Goal: Contribute content: Contribute content

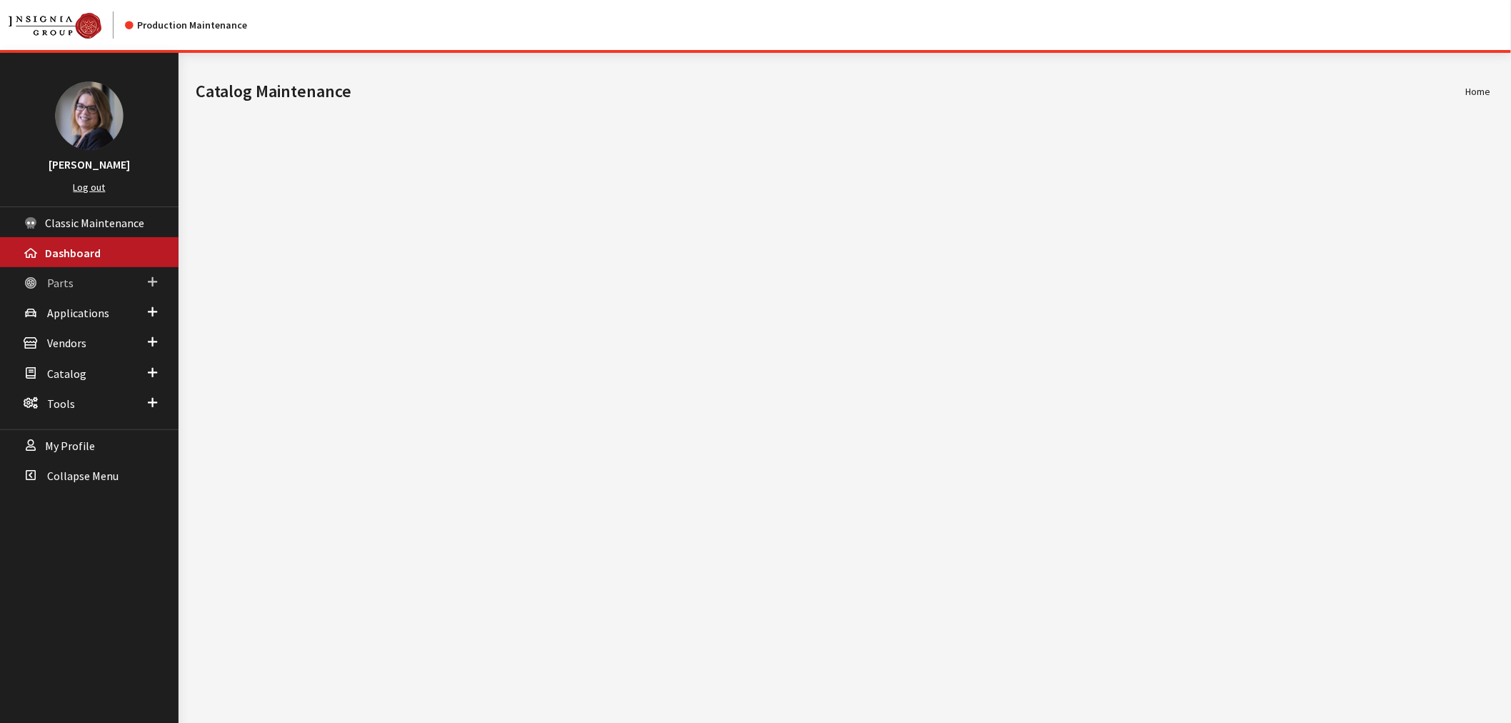
click at [159, 288] on link "Parts" at bounding box center [89, 282] width 178 height 30
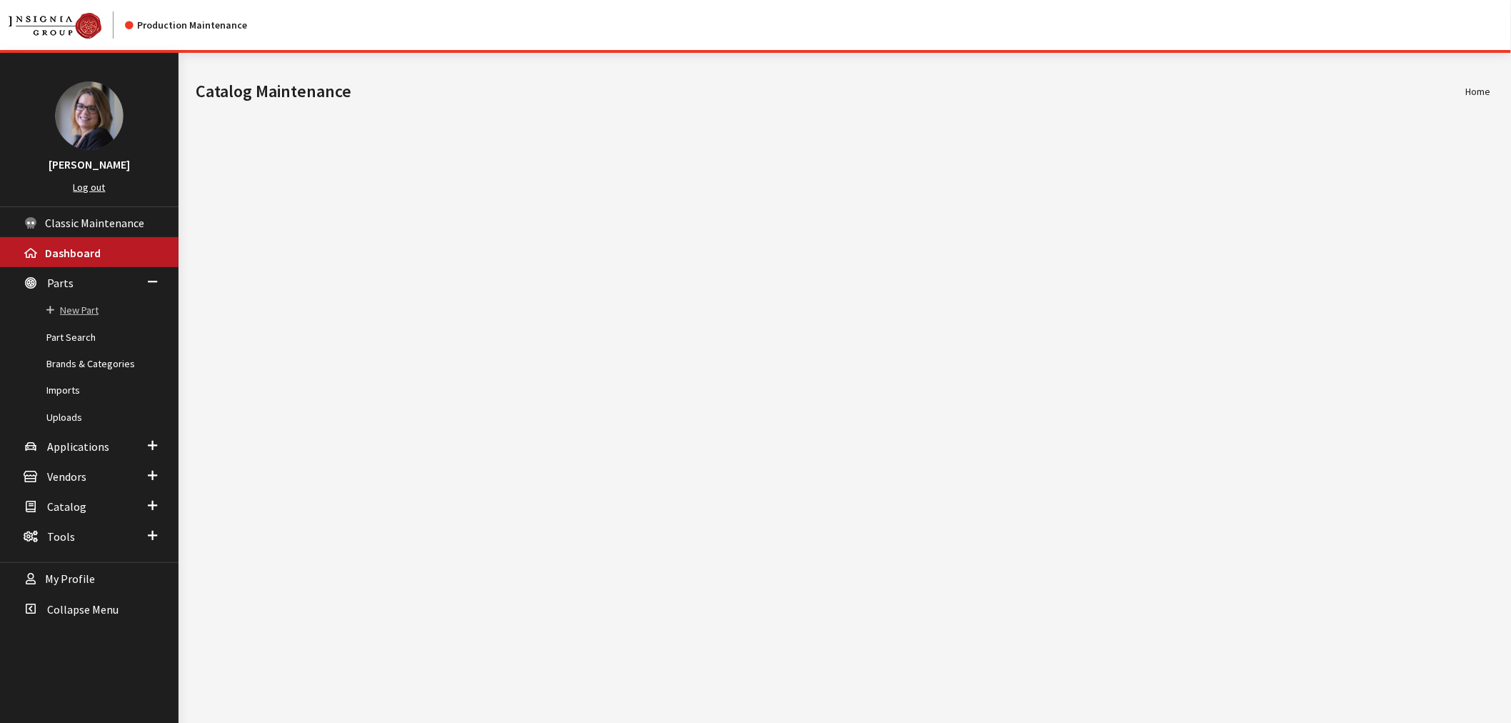
click at [80, 306] on link "New Part" at bounding box center [89, 310] width 178 height 26
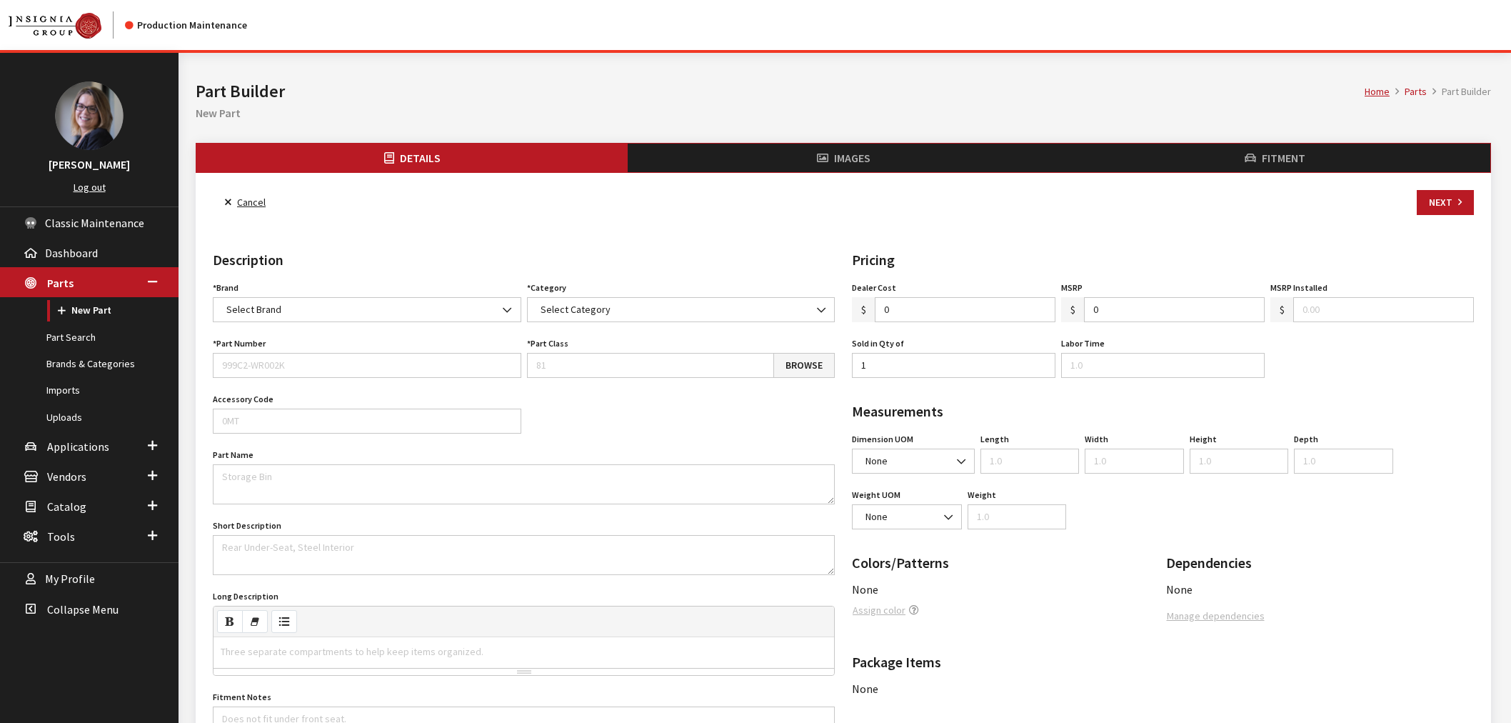
select select
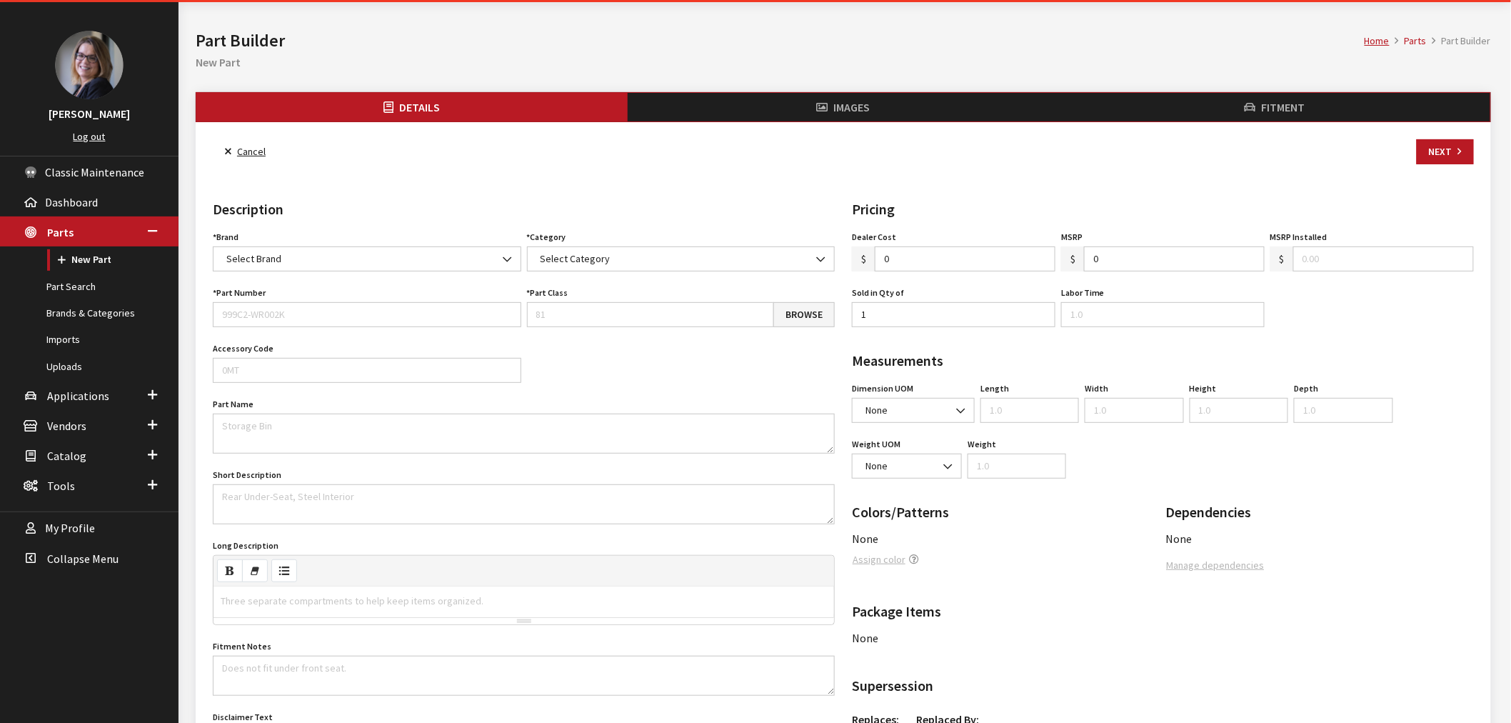
scroll to position [79, 0]
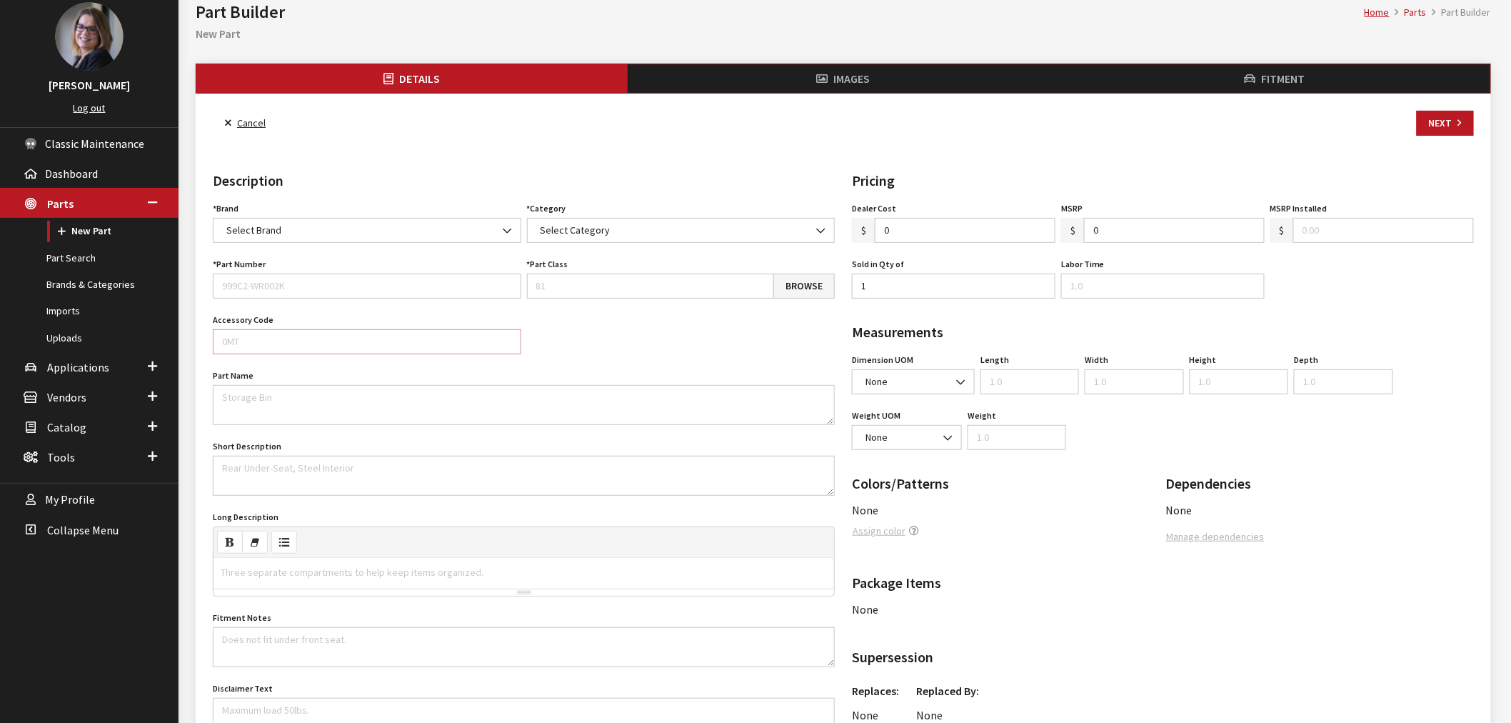
click at [328, 343] on input "Accessory Code" at bounding box center [367, 341] width 308 height 25
drag, startPoint x: 271, startPoint y: 316, endPoint x: 264, endPoint y: 312, distance: 8.0
click at [264, 312] on div "Accessory Code" at bounding box center [367, 332] width 314 height 44
click at [261, 313] on label "Accessory Code" at bounding box center [243, 319] width 61 height 13
click at [261, 329] on input "Accessory Code" at bounding box center [367, 341] width 308 height 25
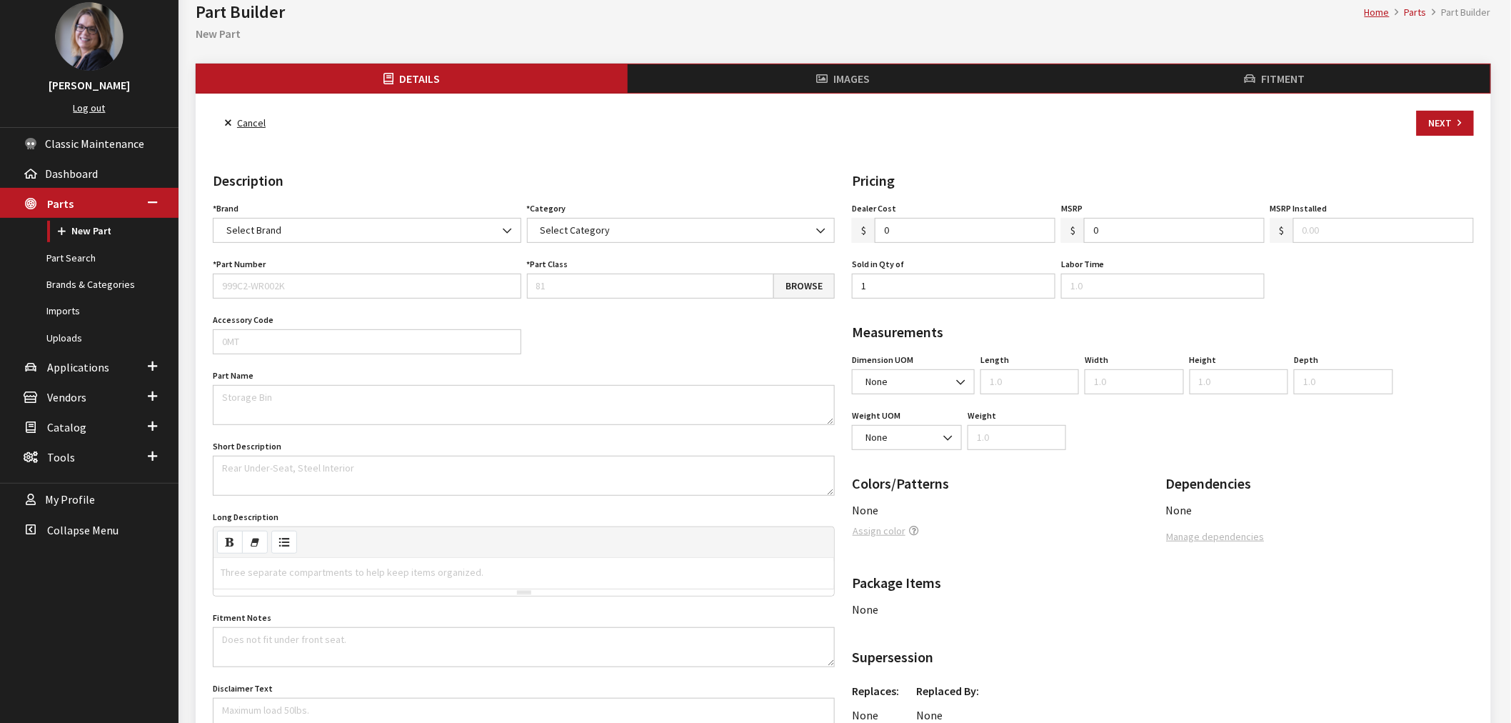
click at [233, 313] on label "Accessory Code" at bounding box center [243, 319] width 61 height 13
click at [233, 329] on input "Accessory Code" at bounding box center [367, 341] width 308 height 25
click at [232, 329] on input "Accessory Code" at bounding box center [367, 341] width 308 height 25
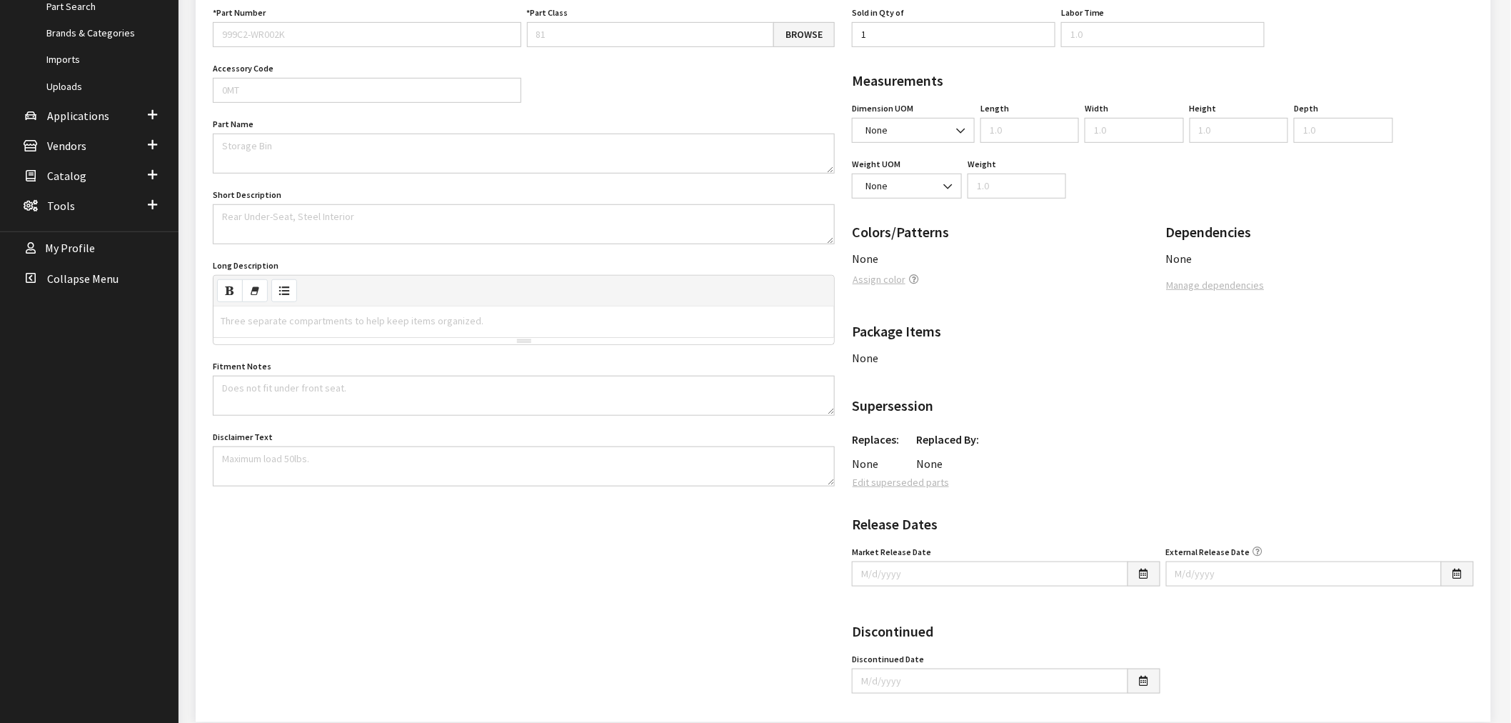
scroll to position [302, 0]
